Goal: Information Seeking & Learning: Understand process/instructions

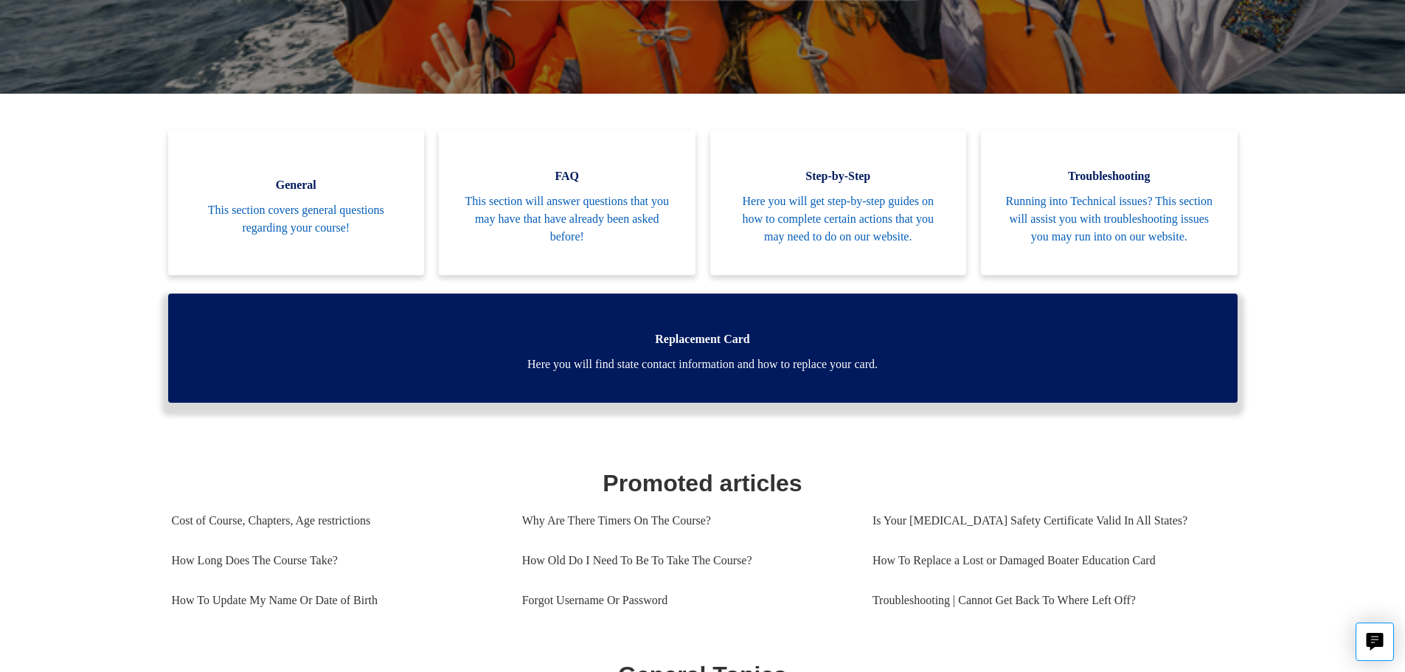
click at [756, 373] on span "Here you will find state contact information and how to replace your card." at bounding box center [702, 364] width 1025 height 18
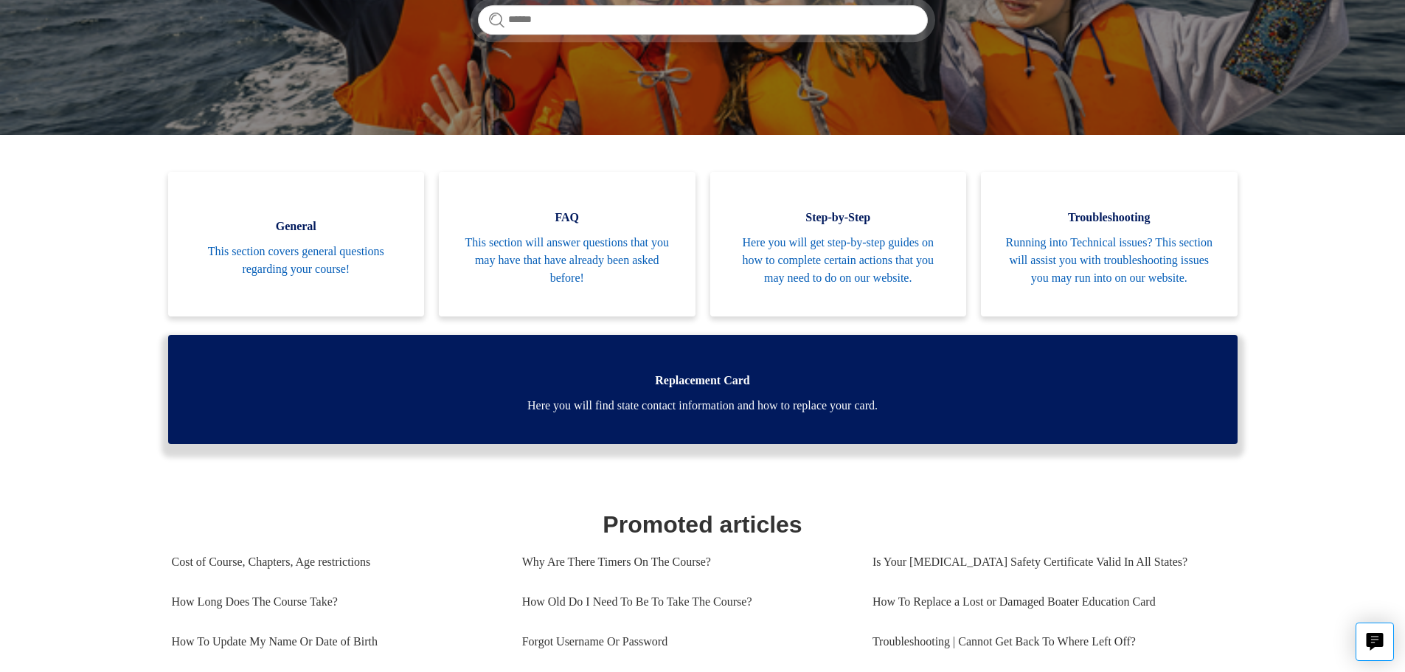
scroll to position [295, 0]
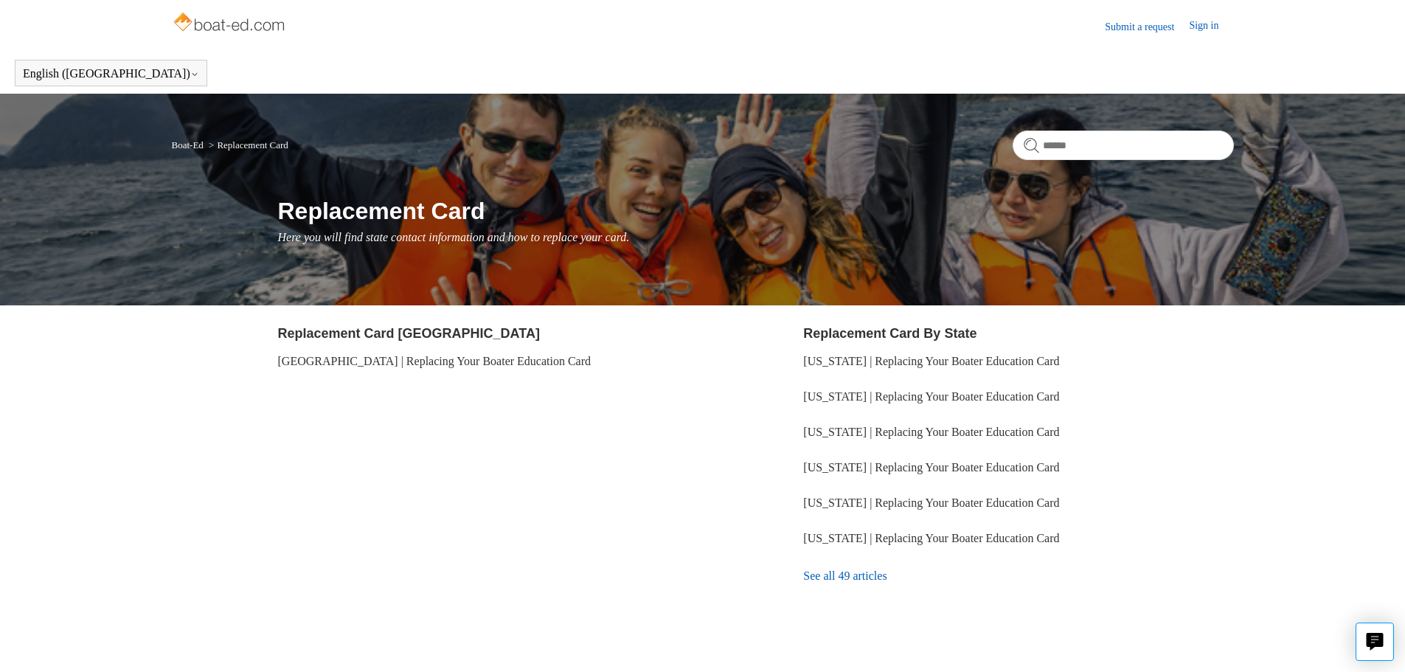
click at [866, 574] on link "See all 49 articles" at bounding box center [1018, 576] width 430 height 40
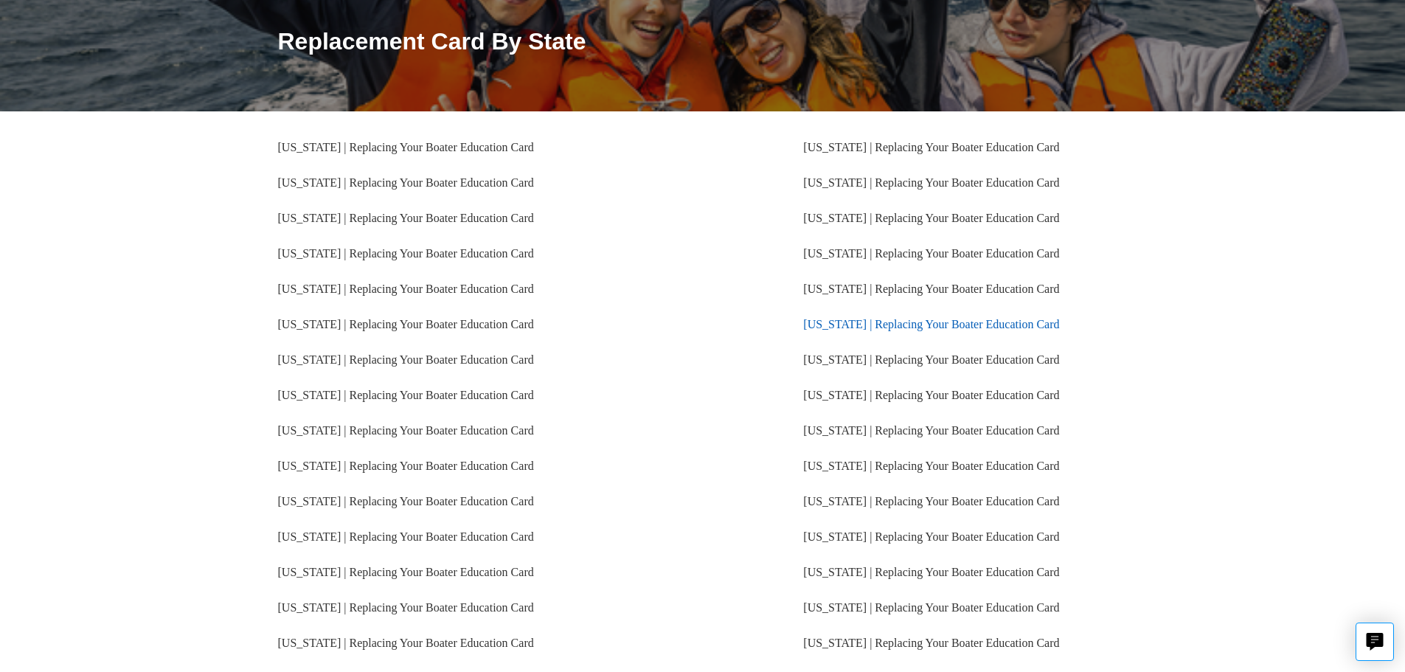
scroll to position [221, 0]
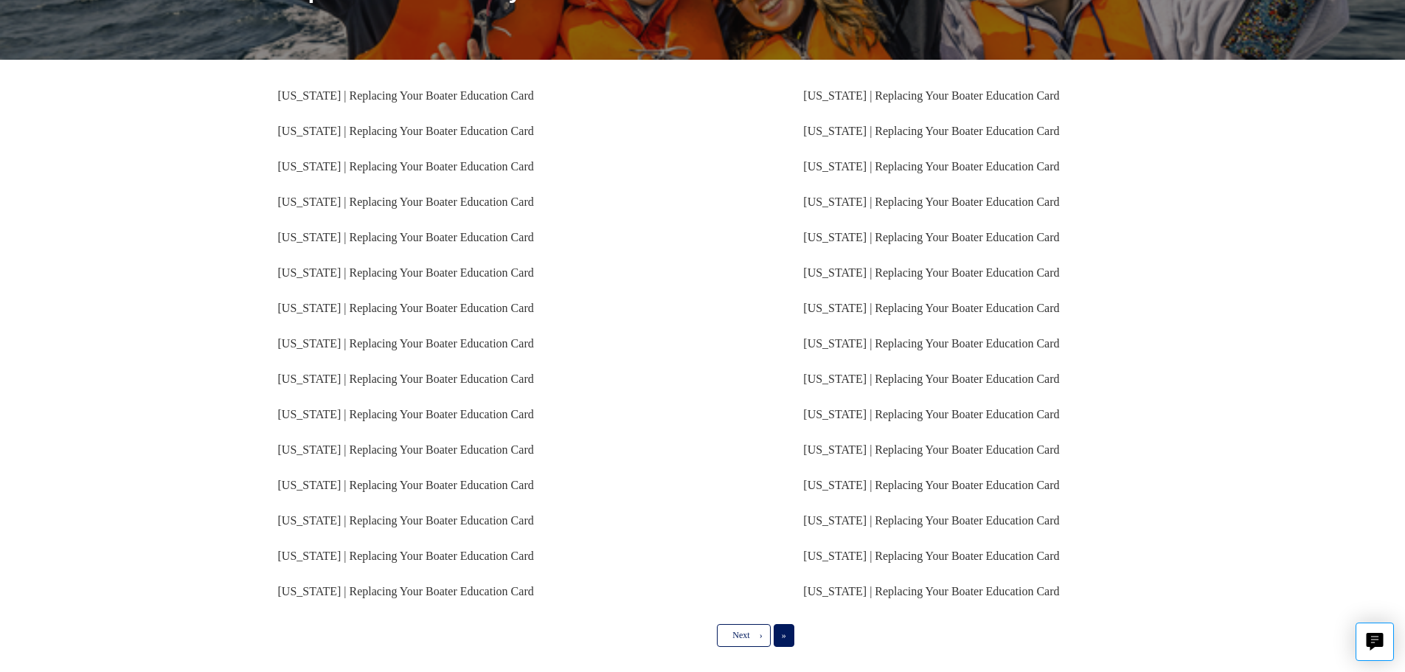
click at [782, 638] on span "»" at bounding box center [784, 635] width 4 height 10
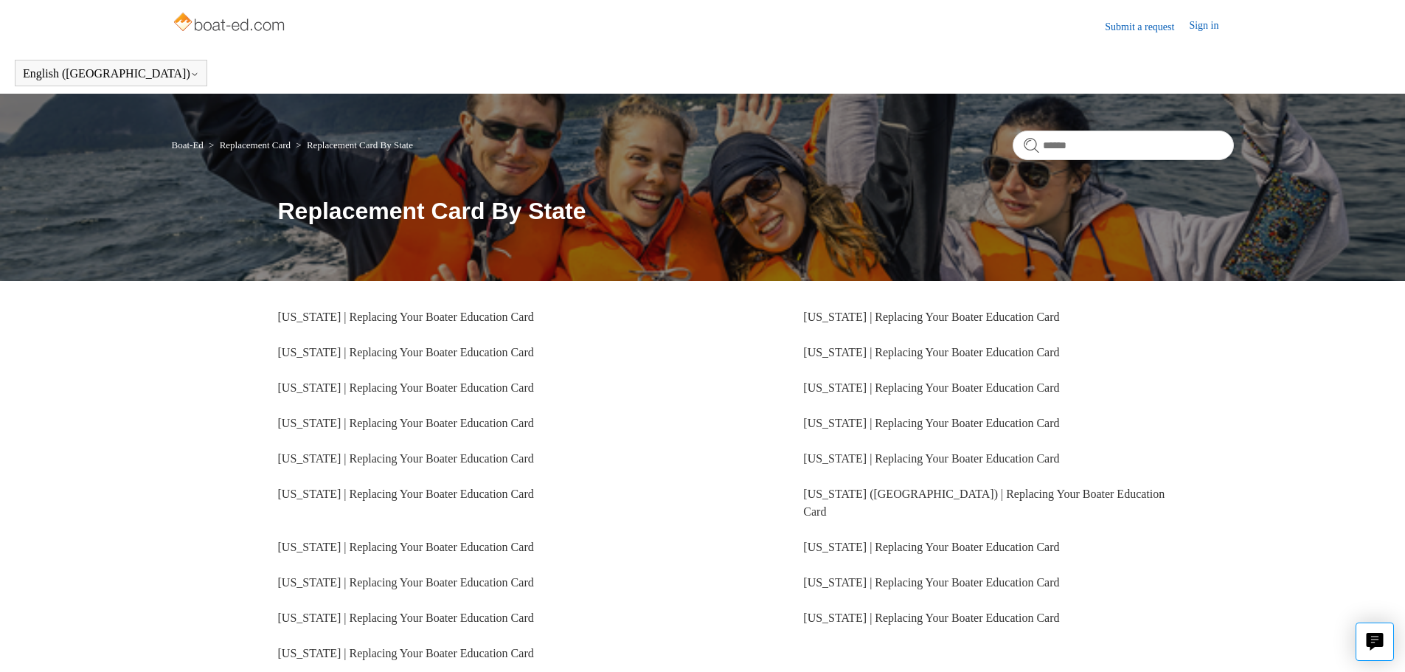
click at [430, 487] on li "[US_STATE] | Replacing Your Boater Education Card" at bounding box center [493, 502] width 430 height 53
click at [431, 489] on link "[US_STATE] | Replacing Your Boater Education Card" at bounding box center [406, 493] width 256 height 13
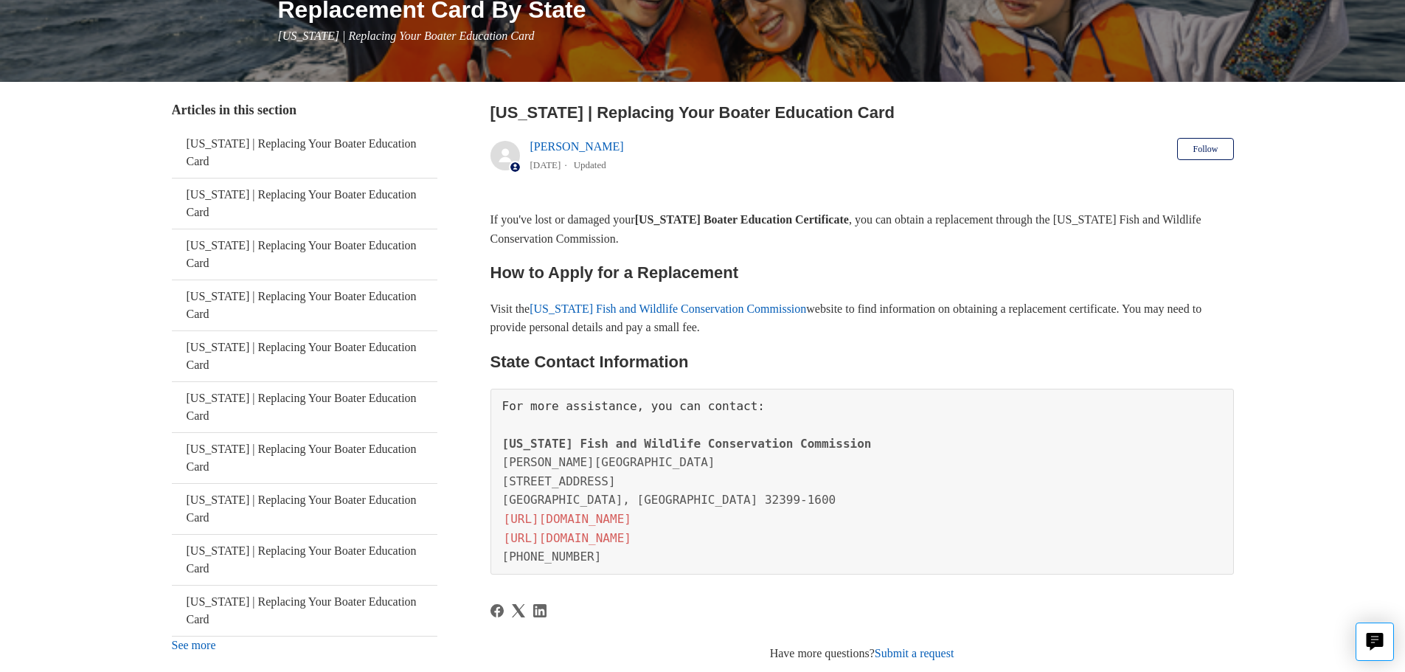
scroll to position [221, 0]
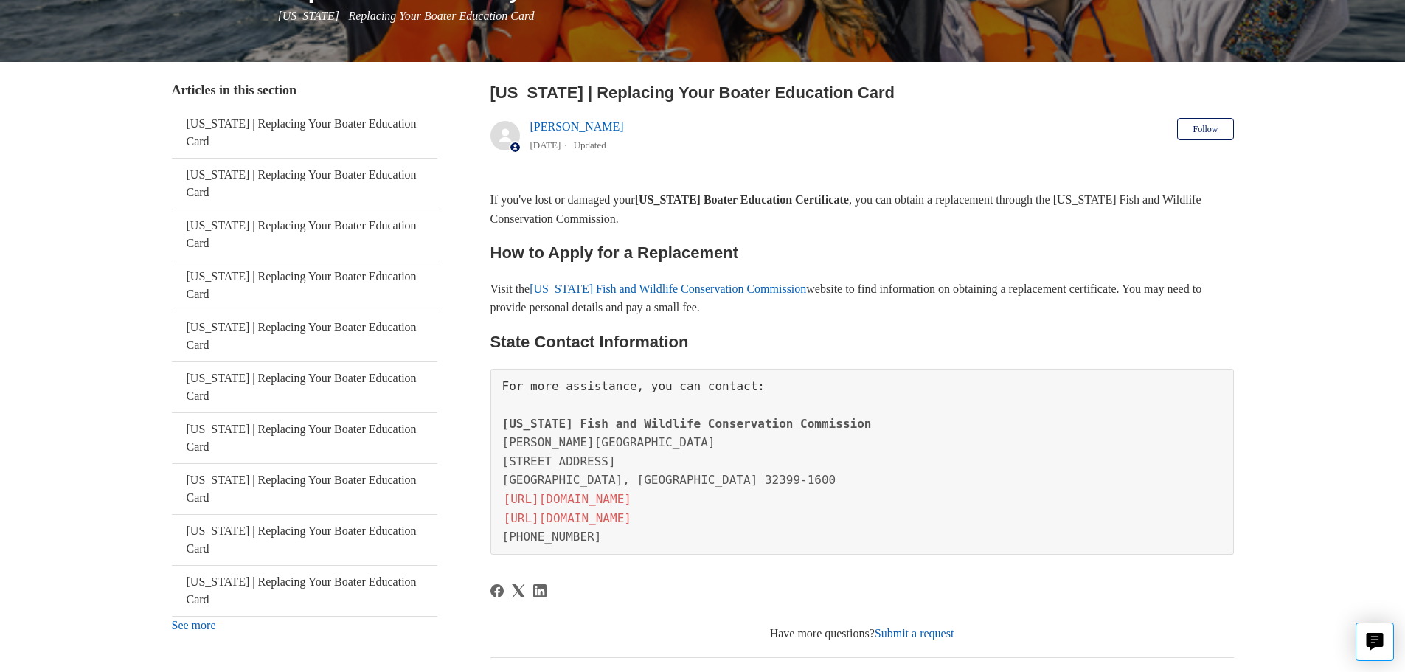
click at [746, 288] on link "[US_STATE] Fish and Wildlife Conservation Commission" at bounding box center [667, 288] width 277 height 13
